Goal: Find specific page/section

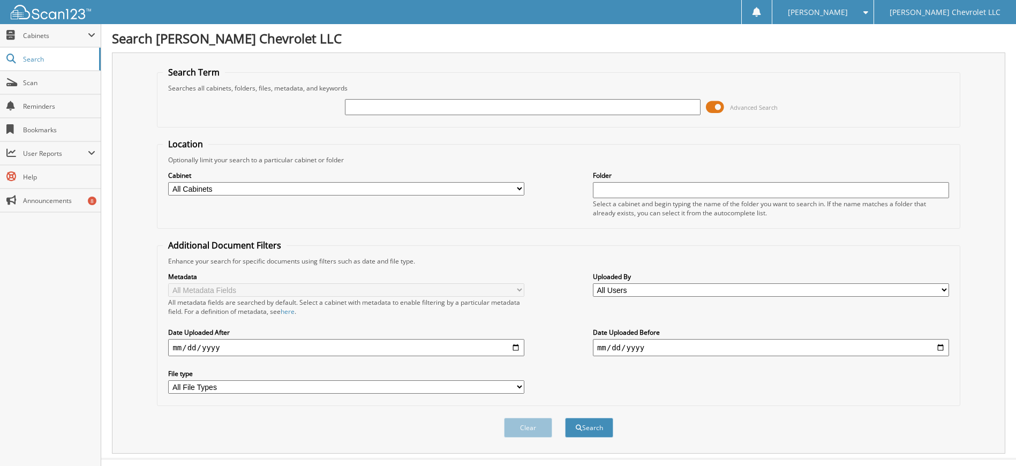
click at [367, 110] on input "text" at bounding box center [523, 107] width 356 height 16
click at [359, 104] on input "text" at bounding box center [523, 107] width 356 height 16
type input "454292"
click at [565, 418] on button "Search" at bounding box center [589, 428] width 48 height 20
click at [597, 429] on button "Search" at bounding box center [589, 428] width 48 height 20
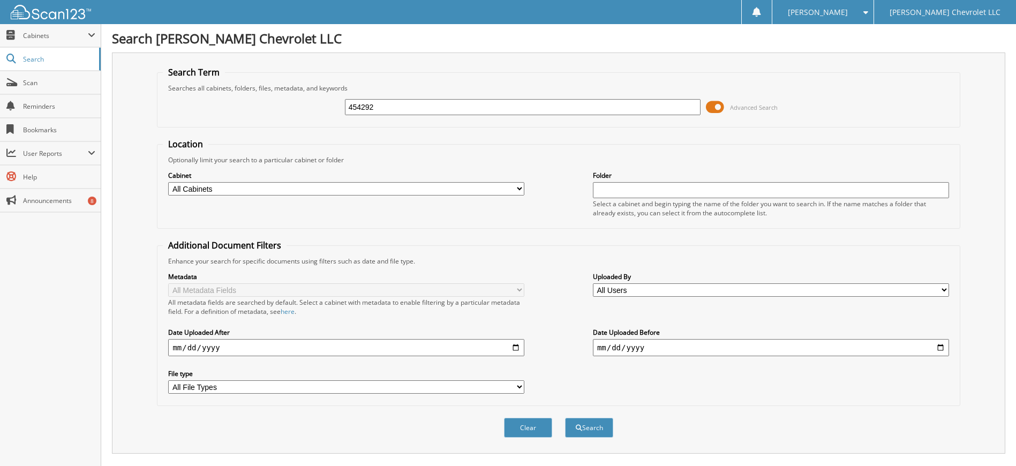
click at [717, 108] on span at bounding box center [715, 107] width 18 height 16
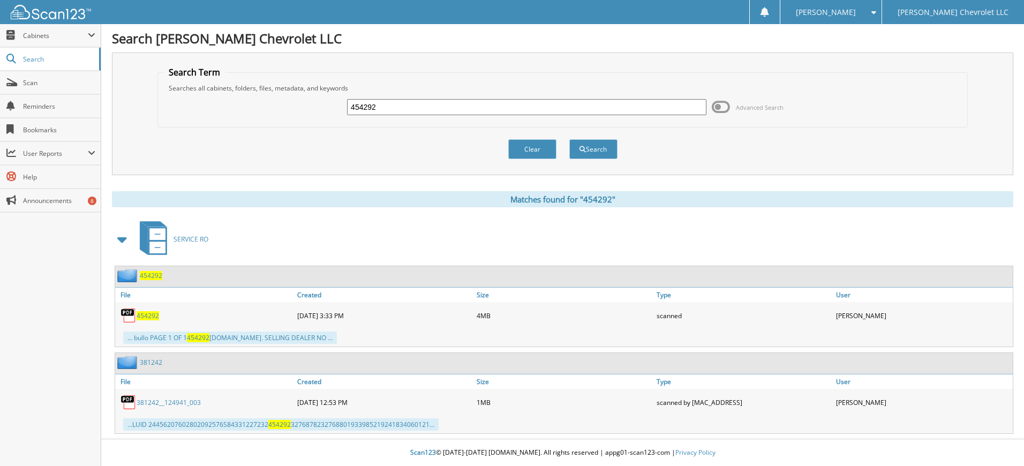
click at [138, 314] on span "454292" at bounding box center [148, 315] width 22 height 9
